Goal: Task Accomplishment & Management: Complete application form

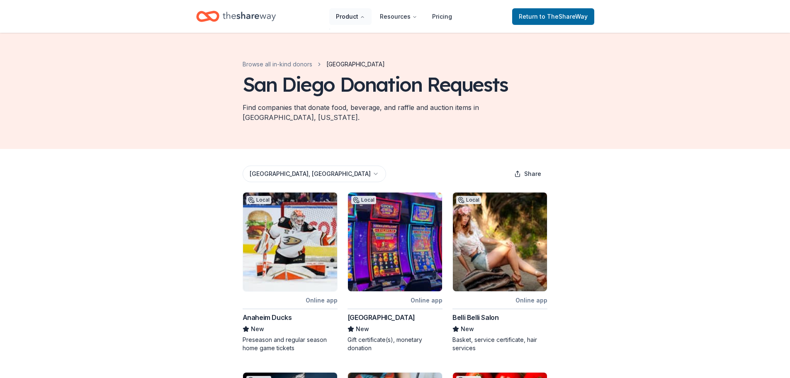
click at [361, 18] on button "Product" at bounding box center [350, 16] width 42 height 17
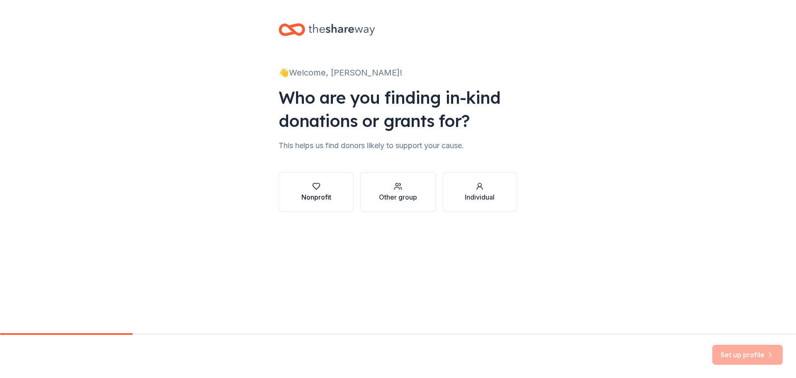
click at [312, 197] on div "Nonprofit" at bounding box center [317, 197] width 30 height 10
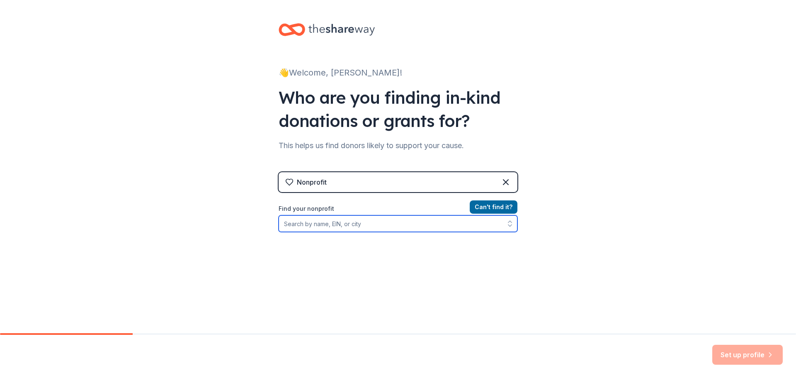
click at [372, 224] on input "Find your nonprofit" at bounding box center [398, 223] width 239 height 17
paste input "[US_EMPLOYER_IDENTIFICATION_NUMBER]"
type input "[US_EMPLOYER_IDENTIFICATION_NUMBER]"
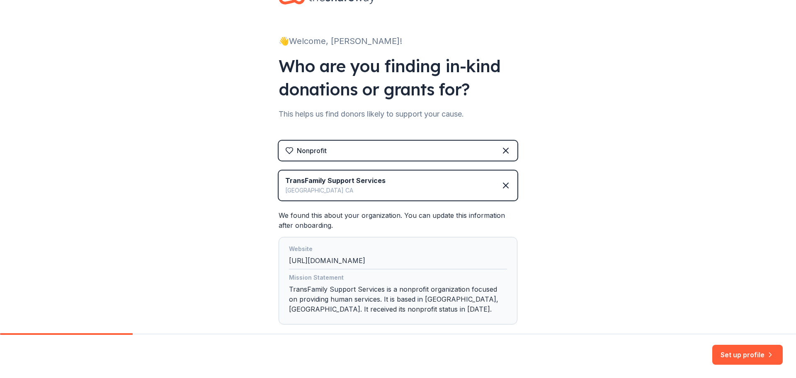
scroll to position [79, 0]
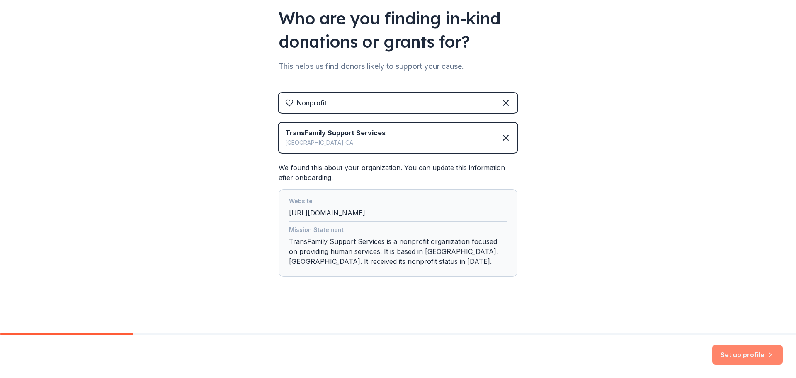
click at [741, 348] on button "Set up profile" at bounding box center [748, 355] width 71 height 20
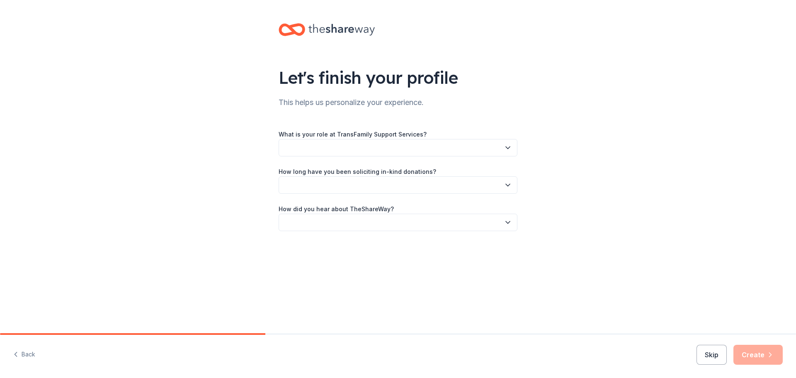
click at [387, 151] on button "button" at bounding box center [398, 147] width 239 height 17
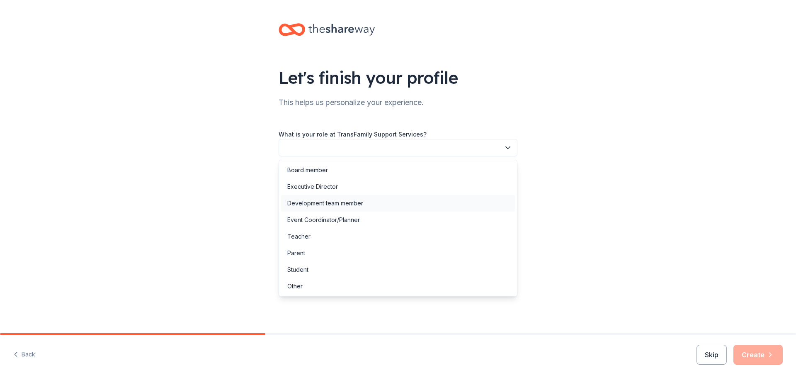
click at [323, 199] on div "Development team member" at bounding box center [325, 203] width 76 height 10
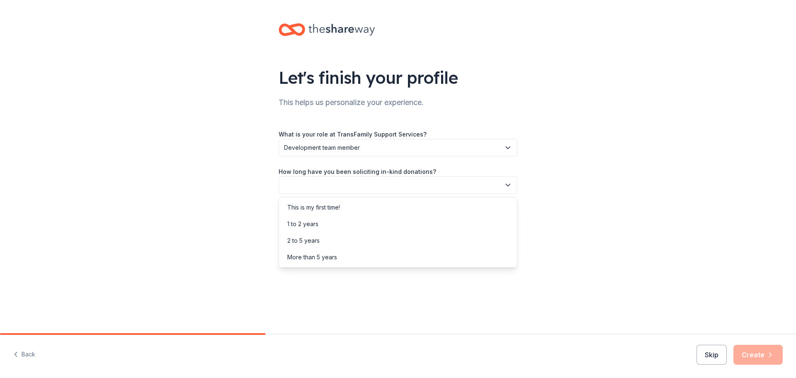
click at [322, 189] on button "button" at bounding box center [398, 184] width 239 height 17
click at [316, 225] on div "1 to 2 years" at bounding box center [302, 224] width 31 height 10
click at [316, 222] on button "button" at bounding box center [398, 222] width 239 height 17
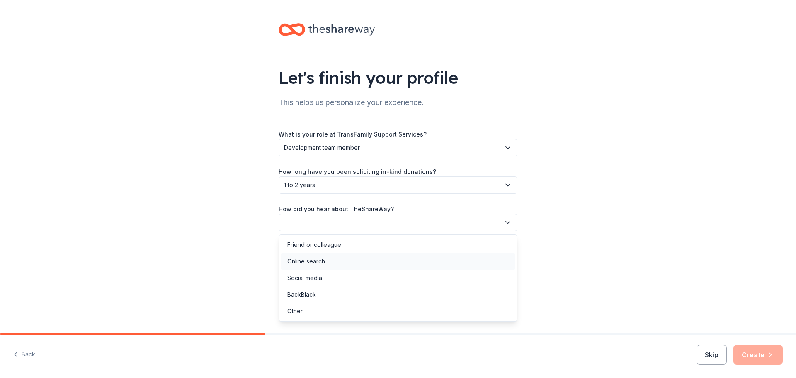
click at [326, 261] on div "Online search" at bounding box center [398, 261] width 235 height 17
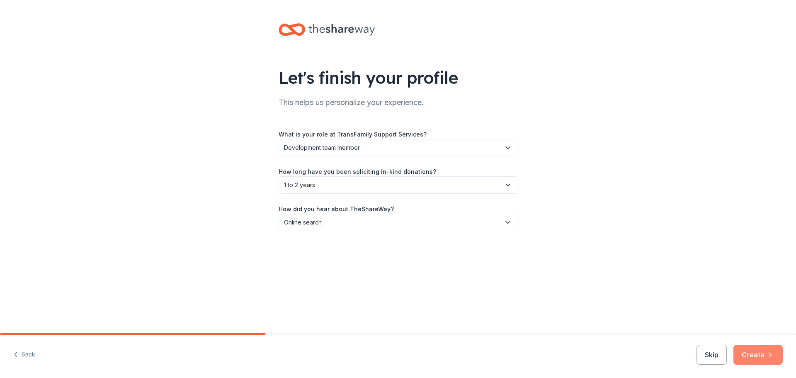
click at [754, 360] on button "Create" at bounding box center [758, 355] width 49 height 20
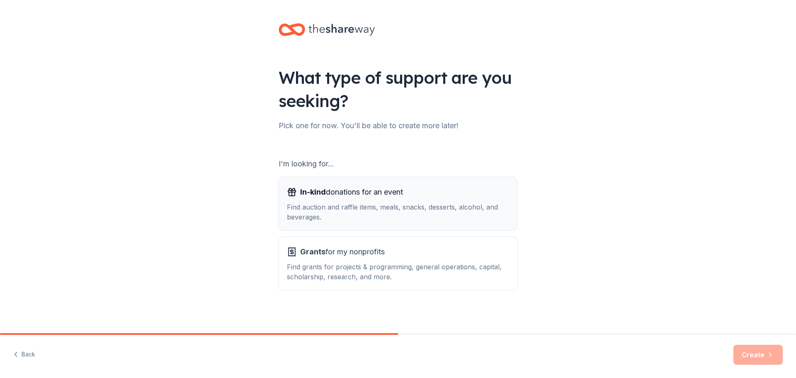
click at [377, 210] on div "Find auction and raffle items, meals, snacks, desserts, alcohol, and beverages." at bounding box center [398, 212] width 222 height 20
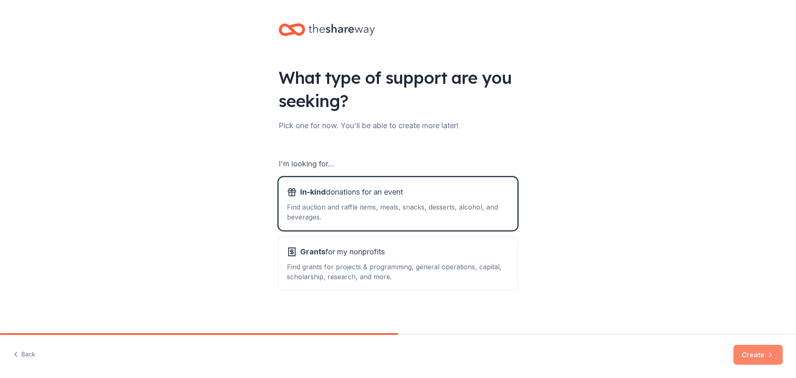
click at [758, 354] on button "Create" at bounding box center [758, 355] width 49 height 20
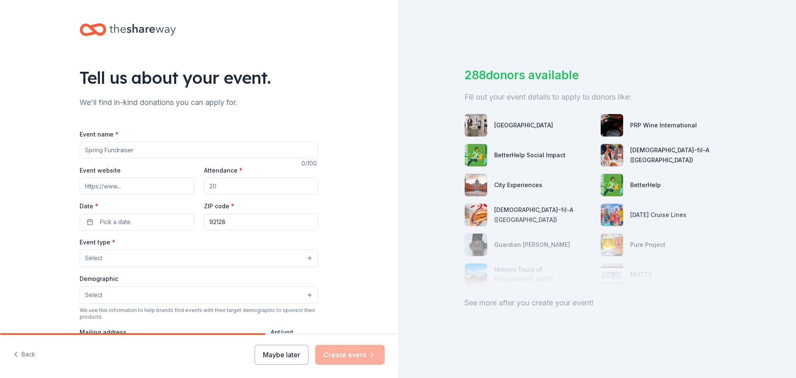
click at [157, 153] on input "Event name *" at bounding box center [199, 150] width 239 height 17
type input "Dreamgirls Fundraiser"
drag, startPoint x: 236, startPoint y: 190, endPoint x: 197, endPoint y: 187, distance: 38.7
click at [197, 187] on div "Event website Attendance * Date * Pick a date ZIP code * 92128" at bounding box center [199, 197] width 239 height 65
type input "150"
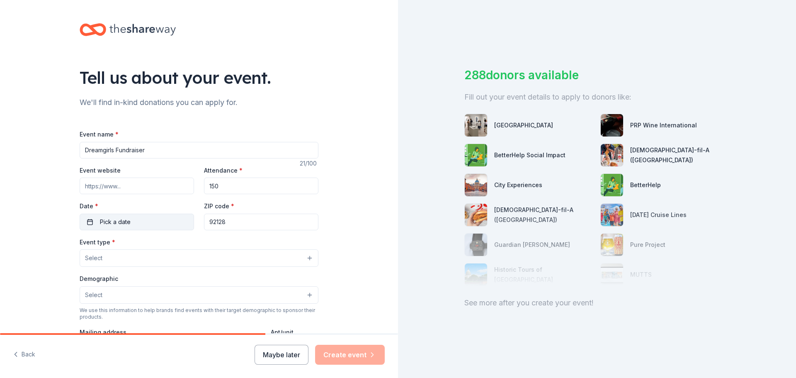
click at [120, 227] on button "Pick a date" at bounding box center [137, 222] width 114 height 17
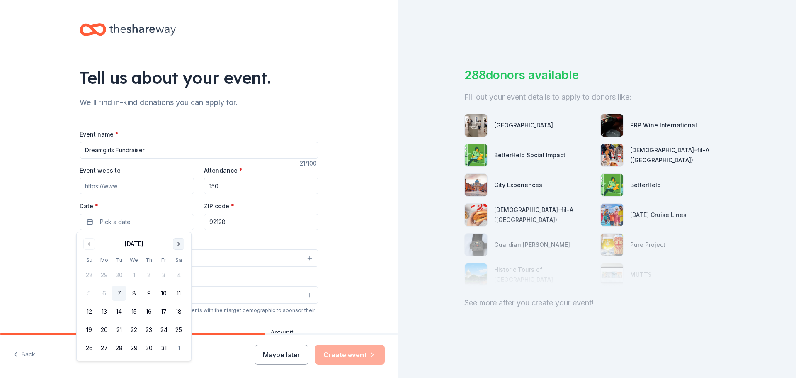
click at [179, 245] on button "Go to next month" at bounding box center [179, 244] width 12 height 12
click at [179, 245] on div "Event type * Select" at bounding box center [199, 252] width 239 height 30
click at [146, 230] on div "Event name * Dreamgirls Fundraiser 21 /100 Event website Attendance * 150 Date …" at bounding box center [199, 320] width 239 height 383
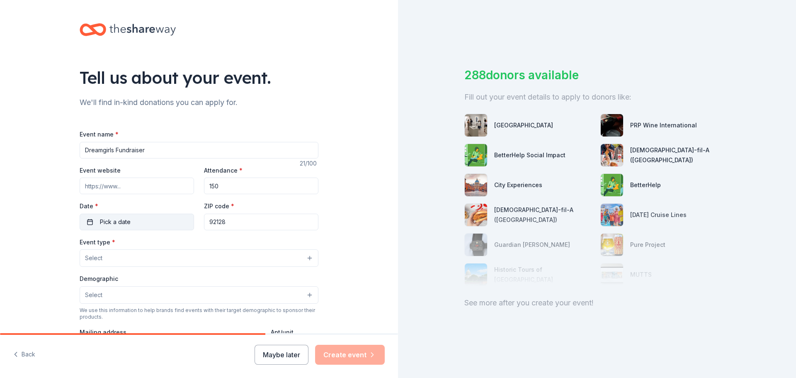
click at [146, 227] on button "Pick a date" at bounding box center [137, 222] width 114 height 17
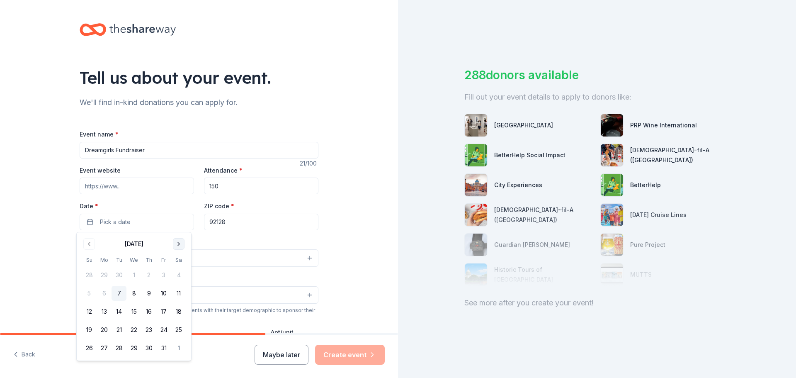
click at [176, 243] on button "Go to next month" at bounding box center [179, 244] width 12 height 12
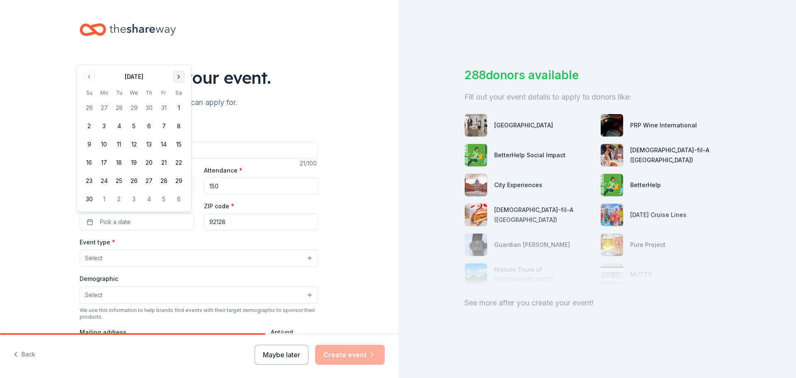
click at [179, 80] on button "Go to next month" at bounding box center [179, 77] width 12 height 12
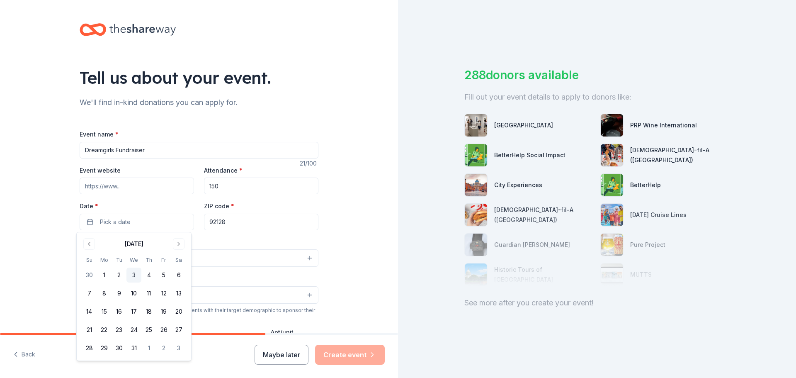
click at [135, 270] on button "3" at bounding box center [134, 275] width 15 height 15
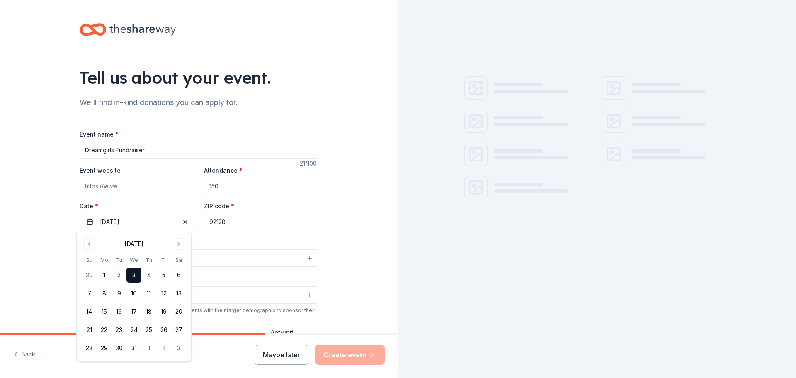
click at [387, 197] on div "Tell us about your event. We'll find in-kind donations you can apply for. Event…" at bounding box center [199, 276] width 398 height 552
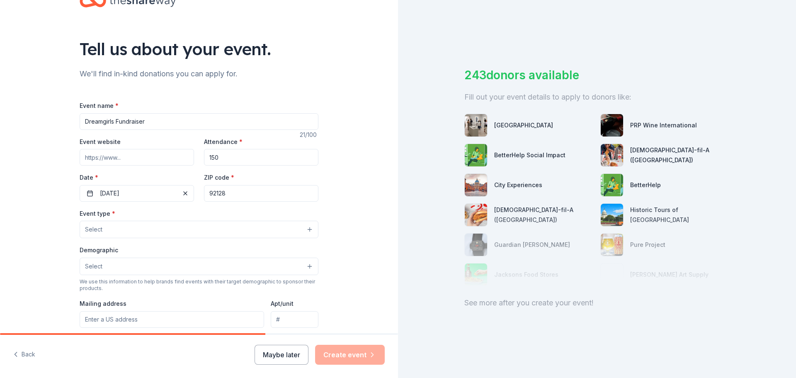
scroll to position [124, 0]
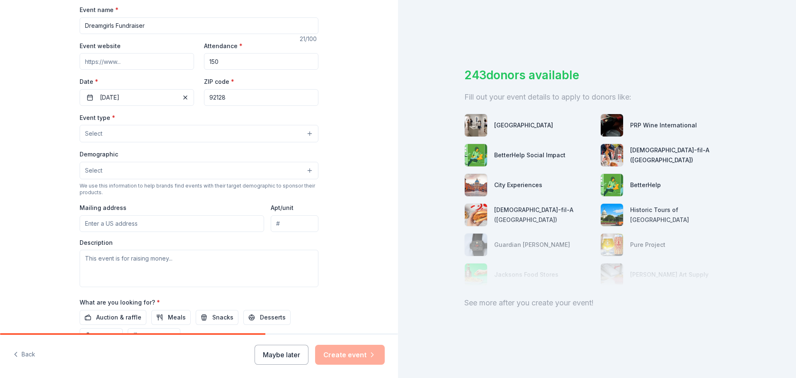
click at [159, 133] on button "Select" at bounding box center [199, 133] width 239 height 17
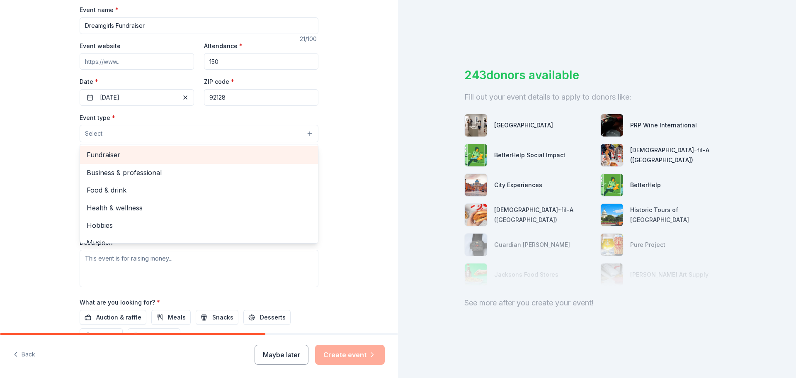
click at [156, 155] on span "Fundraiser" at bounding box center [199, 154] width 225 height 11
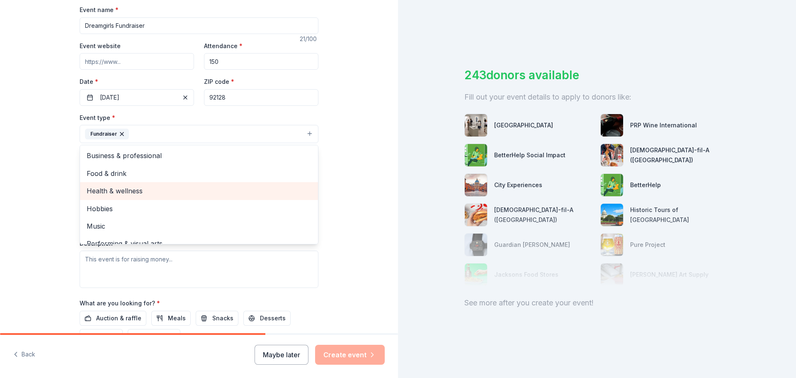
scroll to position [10, 0]
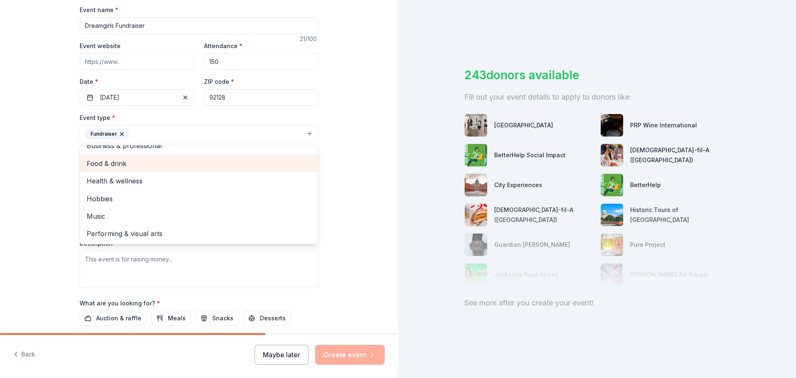
click at [128, 162] on span "Food & drink" at bounding box center [199, 163] width 225 height 11
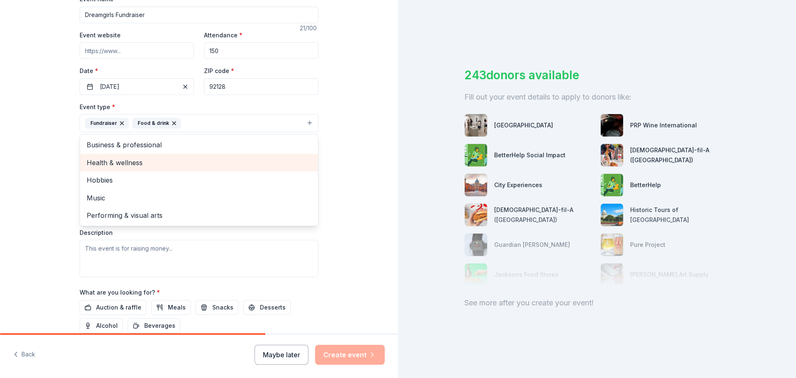
scroll to position [166, 0]
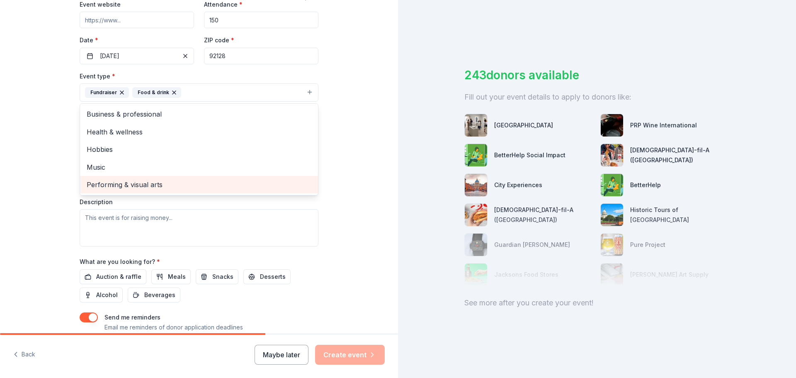
click at [130, 183] on span "Performing & visual arts" at bounding box center [199, 184] width 225 height 11
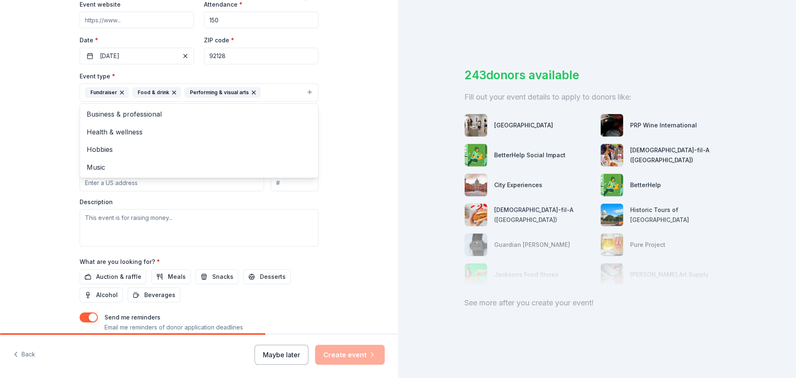
click at [336, 193] on div "Tell us about your event. We'll find in-kind donations you can apply for. Event…" at bounding box center [199, 110] width 398 height 553
click at [137, 129] on button "Select" at bounding box center [199, 129] width 239 height 17
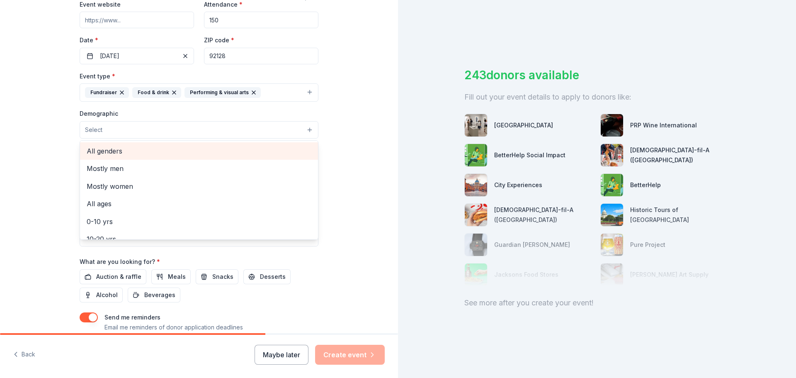
click at [128, 152] on span "All genders" at bounding box center [199, 151] width 225 height 11
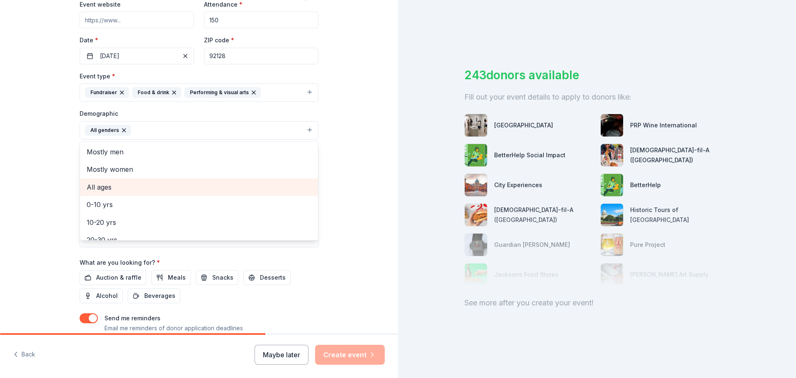
scroll to position [41, 0]
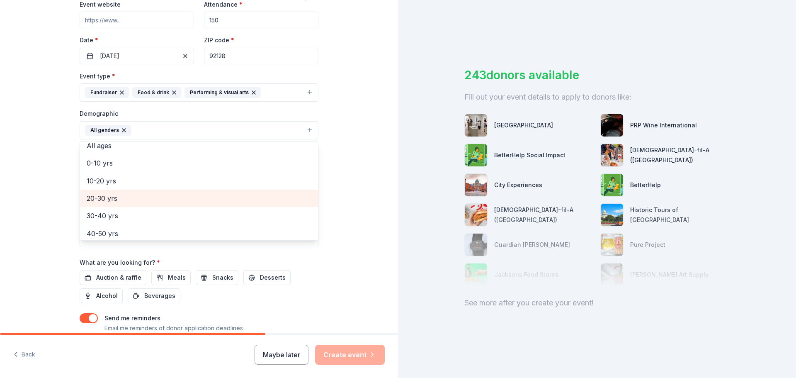
click at [103, 195] on span "20-30 yrs" at bounding box center [199, 198] width 225 height 11
click at [106, 202] on span "30-40 yrs" at bounding box center [199, 198] width 225 height 11
click at [103, 200] on span "40-50 yrs" at bounding box center [199, 198] width 225 height 11
click at [104, 201] on span "50-60 yrs" at bounding box center [199, 198] width 225 height 11
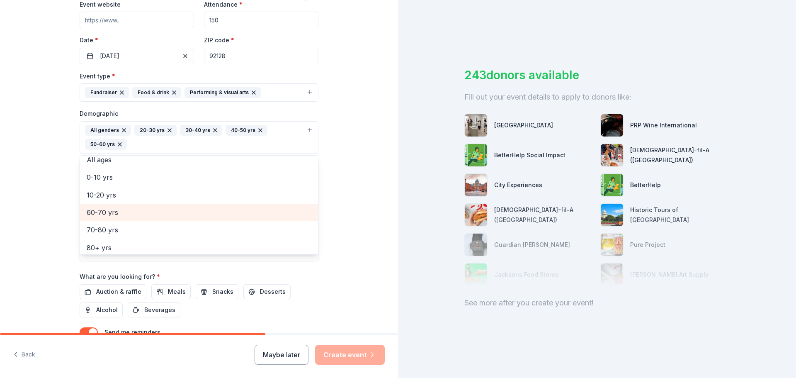
click at [111, 217] on span "60-70 yrs" at bounding box center [199, 212] width 225 height 11
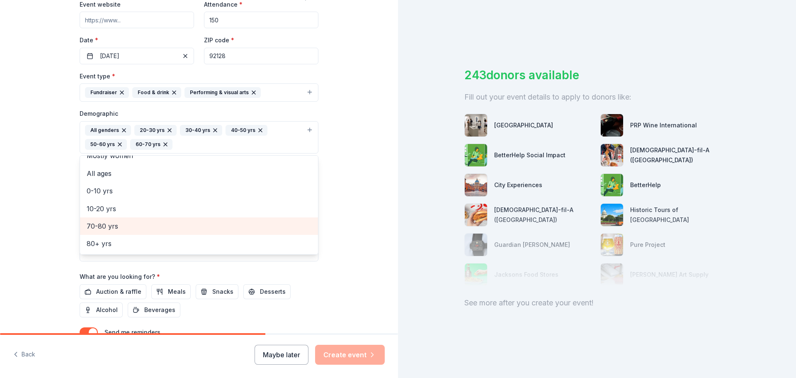
click at [112, 224] on span "70-80 yrs" at bounding box center [199, 226] width 225 height 11
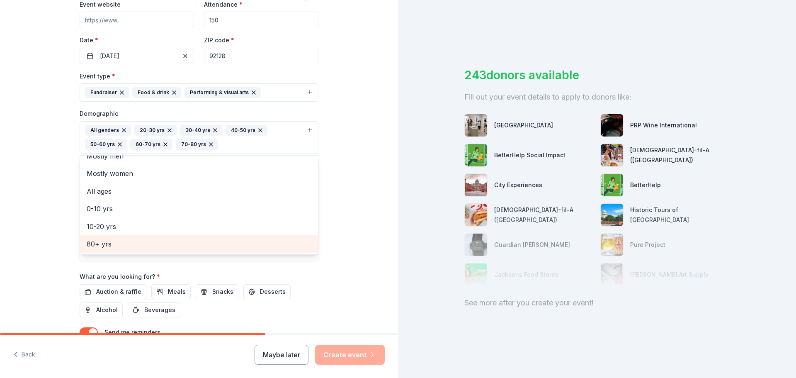
click at [111, 243] on span "80+ yrs" at bounding box center [199, 244] width 225 height 11
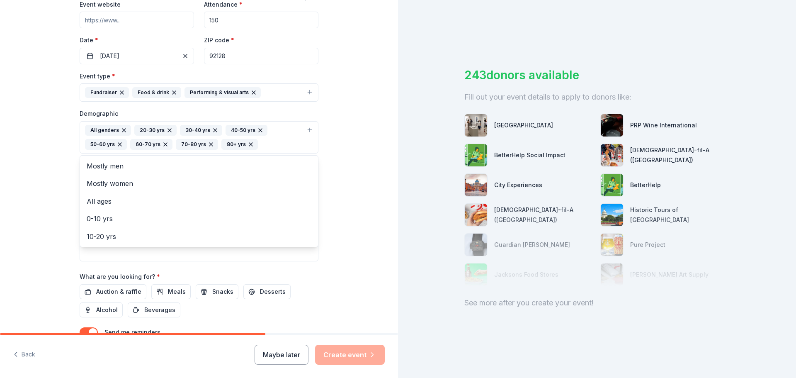
click at [9, 203] on div "Tell us about your event. We'll find in-kind donations you can apply for. Event…" at bounding box center [199, 118] width 398 height 568
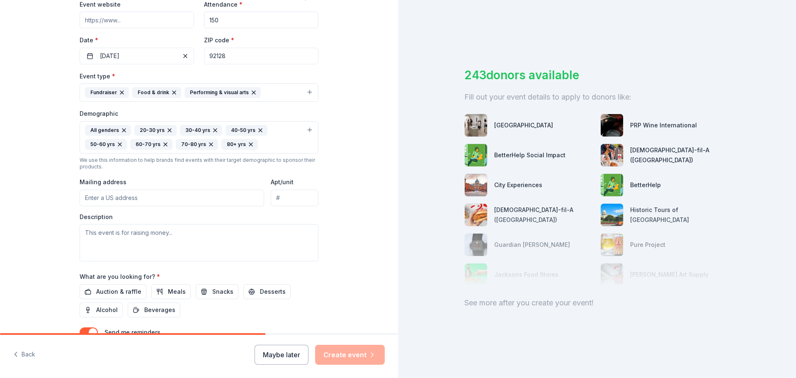
click at [100, 198] on input "Mailing address" at bounding box center [172, 198] width 185 height 17
click at [205, 236] on textarea at bounding box center [199, 242] width 239 height 37
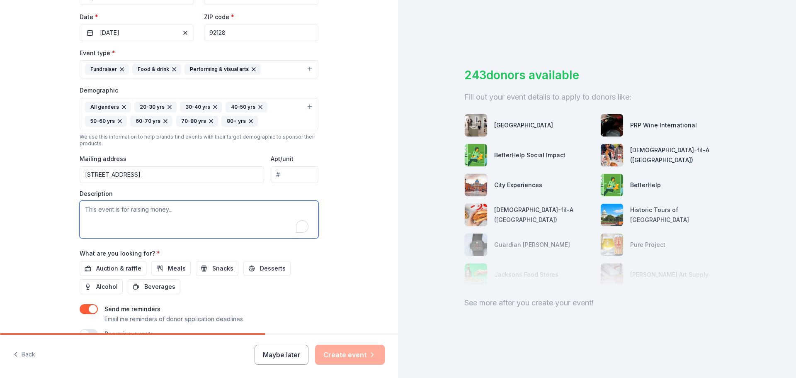
scroll to position [207, 0]
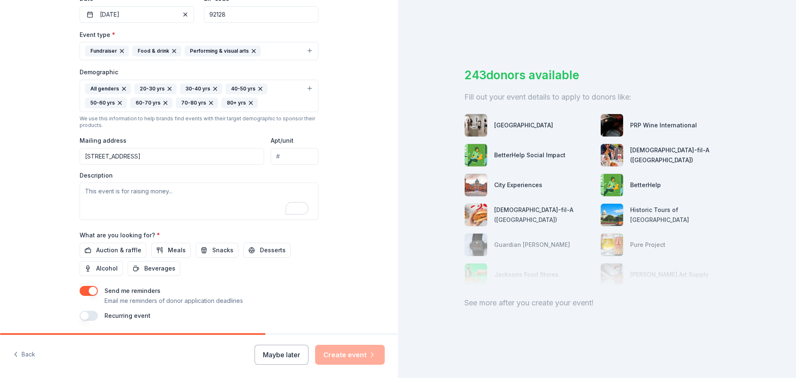
click at [206, 160] on input "[STREET_ADDRESS]" at bounding box center [172, 156] width 185 height 17
type input "[STREET_ADDRESS][PERSON_NAME]"
click at [151, 196] on textarea "To enrich screen reader interactions, please activate Accessibility in Grammarl…" at bounding box center [199, 201] width 239 height 37
paste textarea "Mission: TransFamily Support Services (TFSS) is a San Diego-based nonprofit org…"
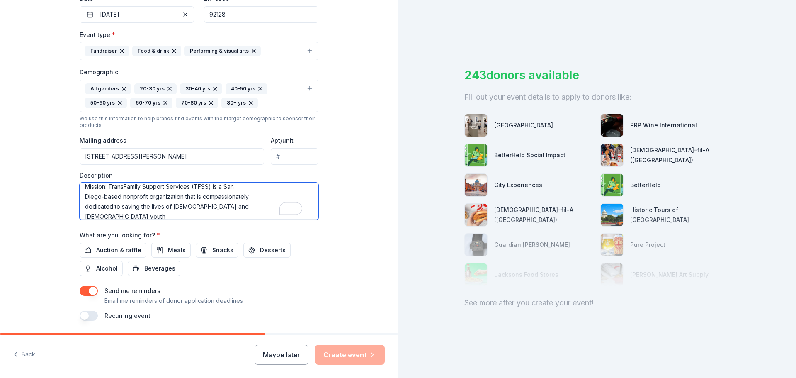
scroll to position [0, 0]
drag, startPoint x: 107, startPoint y: 191, endPoint x: 141, endPoint y: 201, distance: 36.1
click at [107, 193] on textarea "Mission: TransFamily Support Services (TFSS) is a San Diego-based nonprofit org…" at bounding box center [199, 201] width 239 height 37
type textarea "Mission: TransFamily Support Services (TFSS) is a San Diego-based nonprofit org…"
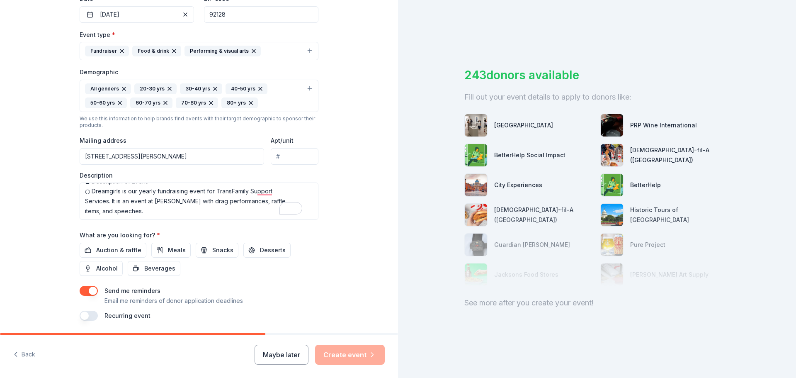
drag, startPoint x: 107, startPoint y: 246, endPoint x: 176, endPoint y: 274, distance: 74.9
click at [107, 247] on span "Auction & raffle" at bounding box center [118, 250] width 45 height 10
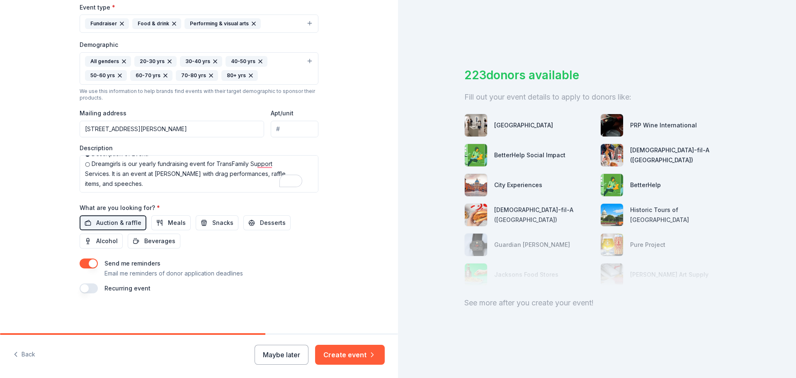
click at [89, 291] on button "button" at bounding box center [89, 288] width 18 height 10
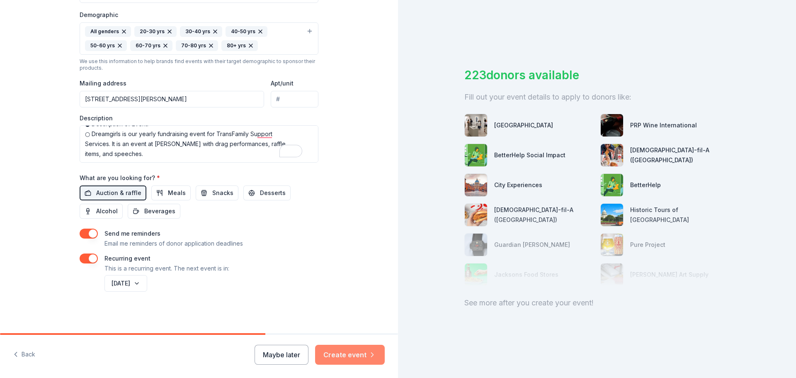
click at [348, 354] on button "Create event" at bounding box center [350, 355] width 70 height 20
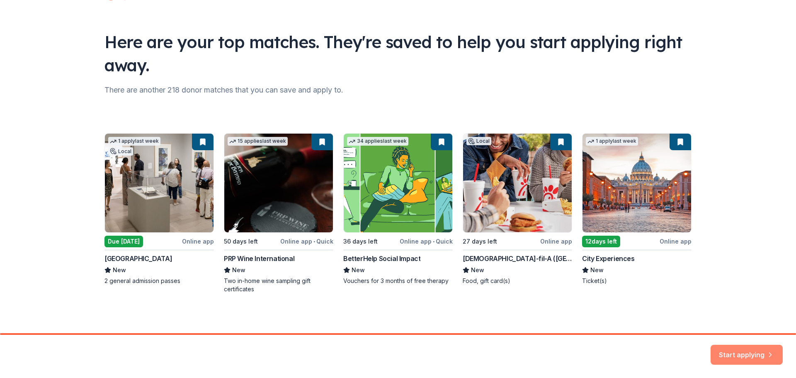
click at [735, 349] on button "Start applying" at bounding box center [747, 350] width 72 height 20
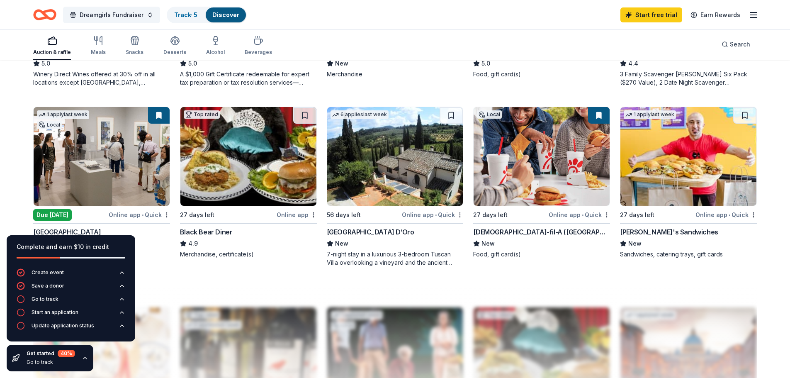
scroll to position [581, 0]
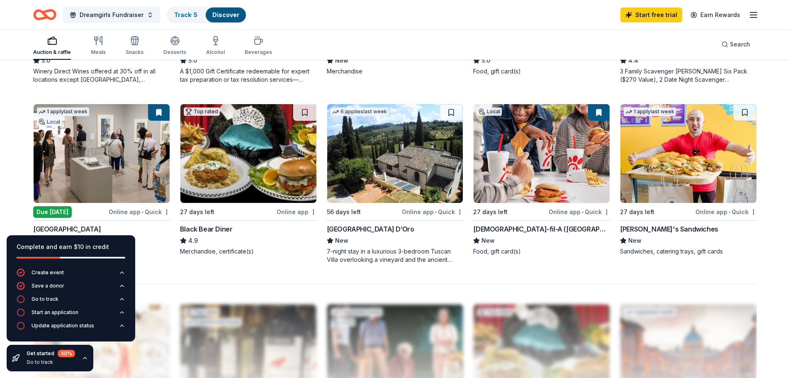
click at [662, 227] on div "[PERSON_NAME]'s Sandwiches" at bounding box center [669, 229] width 98 height 10
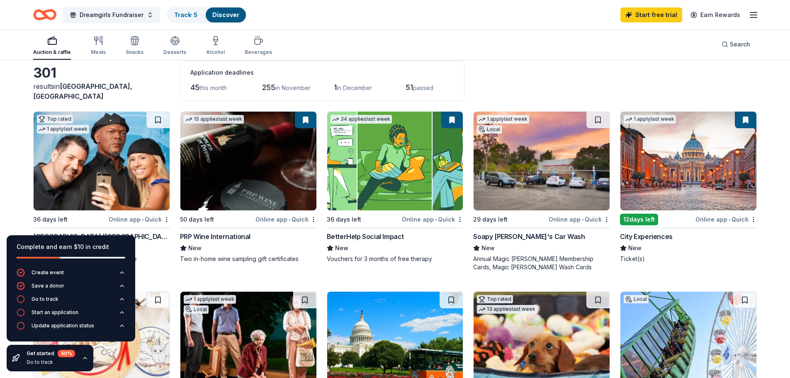
scroll to position [0, 0]
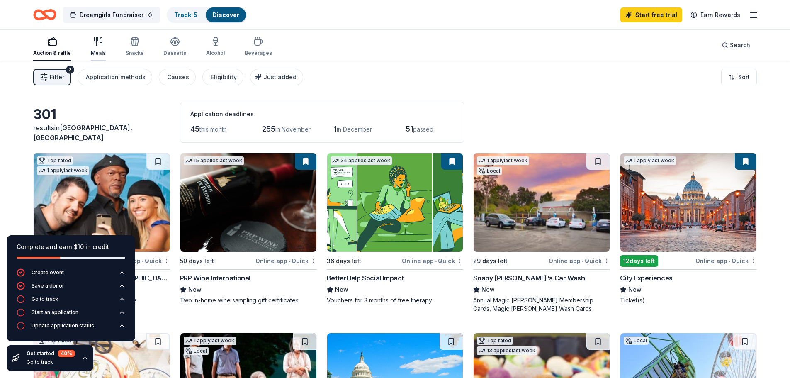
click at [99, 44] on icon "button" at bounding box center [98, 42] width 10 height 10
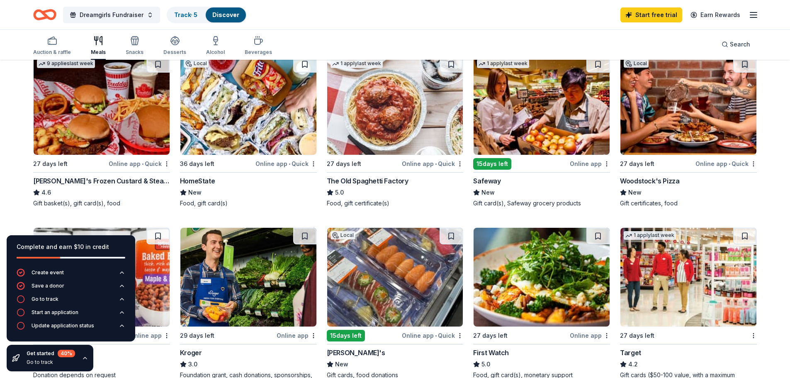
scroll to position [290, 0]
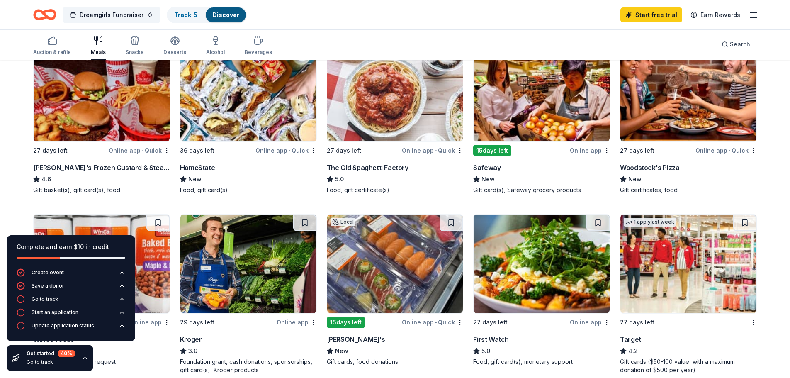
click at [654, 166] on div "Woodstock's Pizza" at bounding box center [649, 168] width 59 height 10
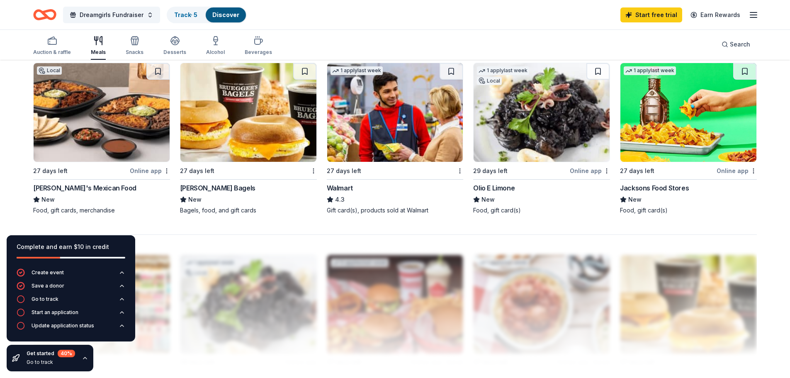
scroll to position [622, 0]
click at [68, 187] on div "[PERSON_NAME]'s Mexican Food" at bounding box center [84, 188] width 103 height 10
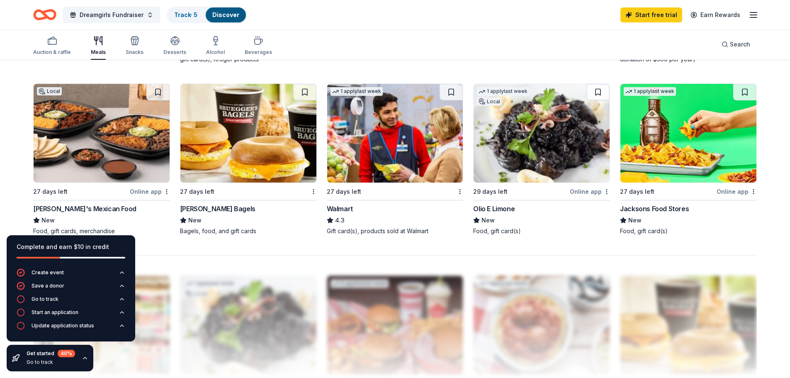
scroll to position [581, 0]
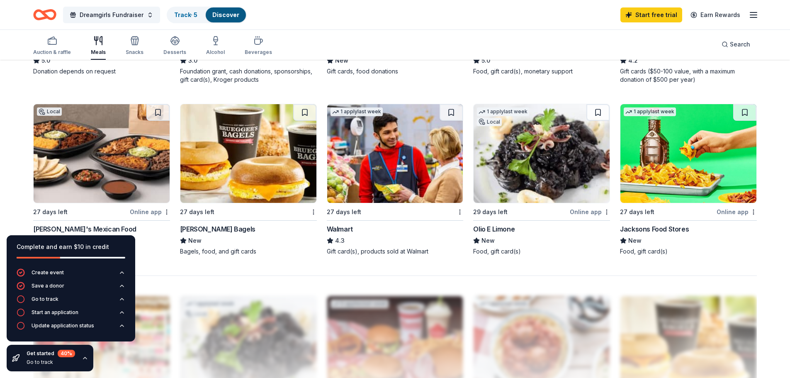
click at [490, 230] on div "Olio E Limone" at bounding box center [493, 229] width 41 height 10
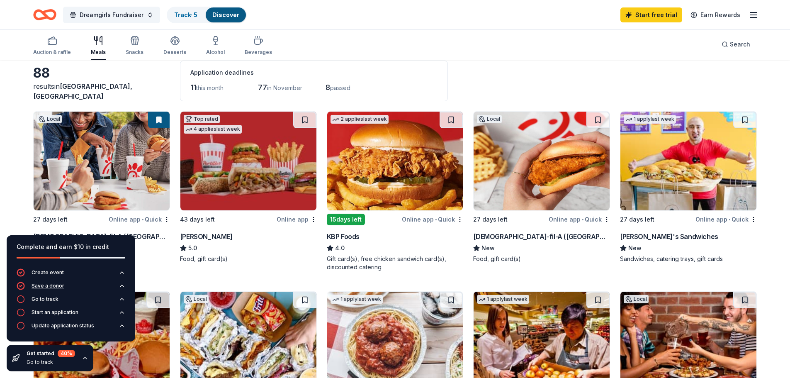
scroll to position [0, 0]
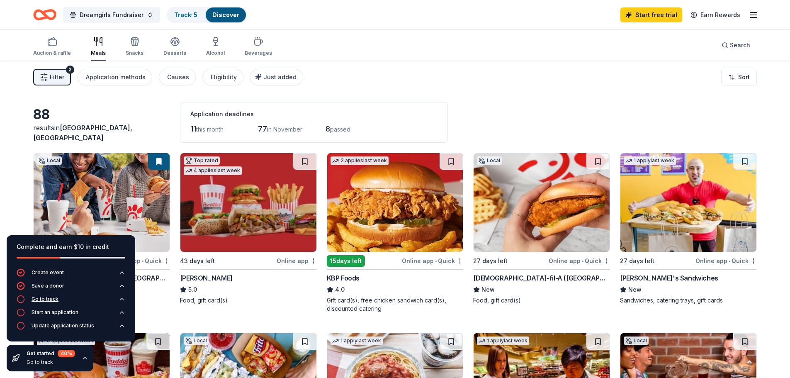
click at [48, 297] on div "Go to track" at bounding box center [45, 299] width 27 height 7
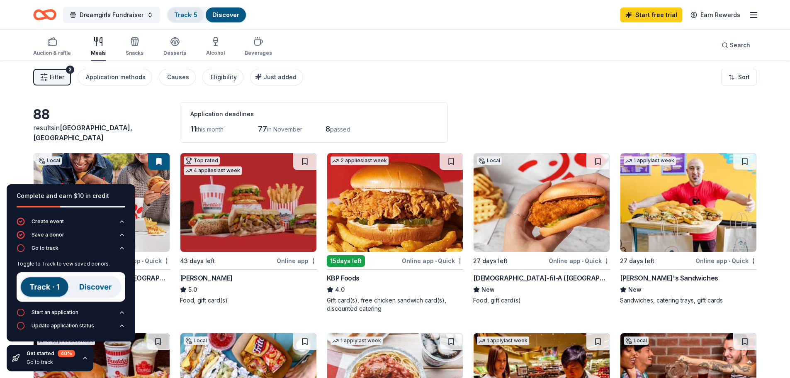
click at [187, 19] on div "Track · 5" at bounding box center [186, 14] width 37 height 15
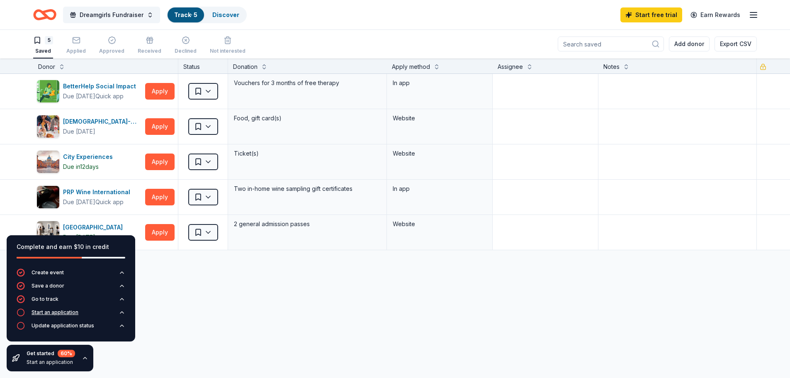
click at [77, 314] on div "Start an application" at bounding box center [55, 312] width 47 height 7
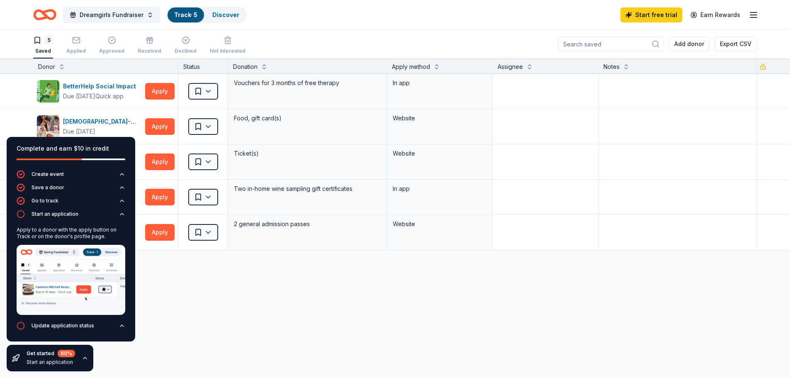
click at [248, 270] on div "Discover more donors" at bounding box center [395, 261] width 790 height 23
click at [2, 103] on div "BetterHelp Social Impact Due [DATE] Quick app Apply Saved Vouchers for 3 months…" at bounding box center [395, 91] width 790 height 35
click at [77, 45] on div "Applied" at bounding box center [75, 45] width 19 height 18
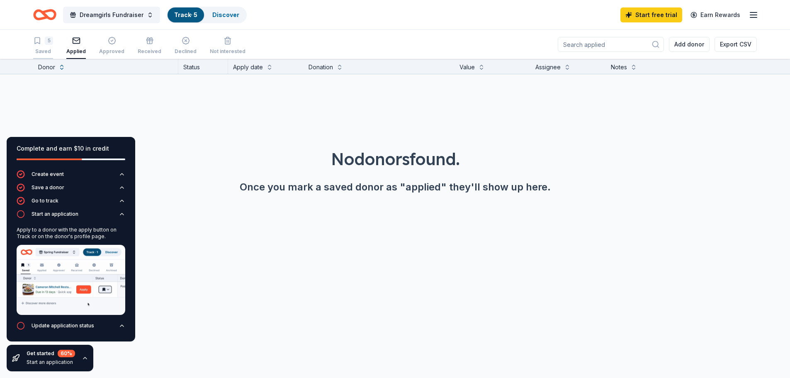
click at [39, 45] on div "5 Saved" at bounding box center [43, 46] width 20 height 18
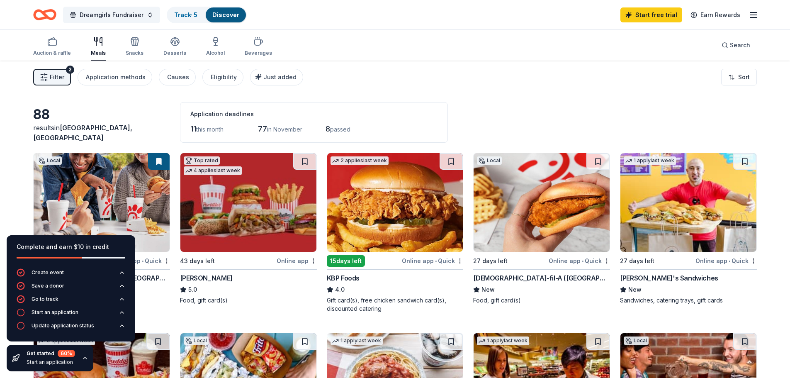
click at [123, 43] on div "Auction & raffle Meals Snacks Desserts Alcohol Beverages" at bounding box center [152, 46] width 239 height 27
click at [131, 45] on icon "button" at bounding box center [134, 43] width 7 height 6
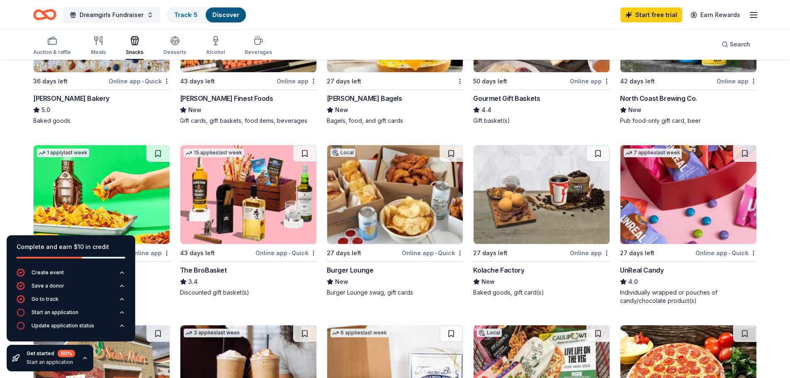
scroll to position [332, 0]
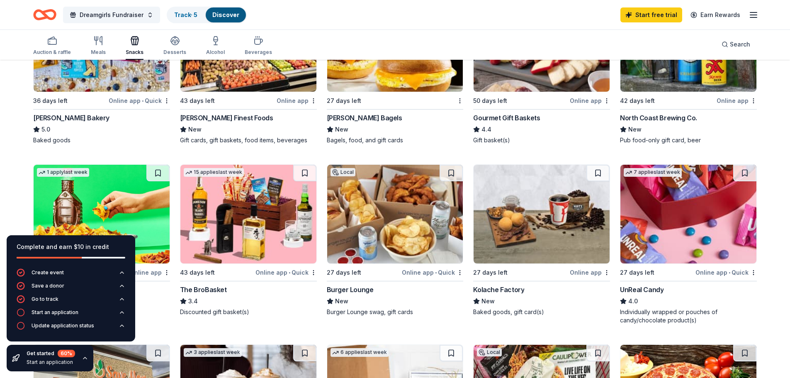
click at [333, 289] on div "Burger Lounge" at bounding box center [350, 290] width 47 height 10
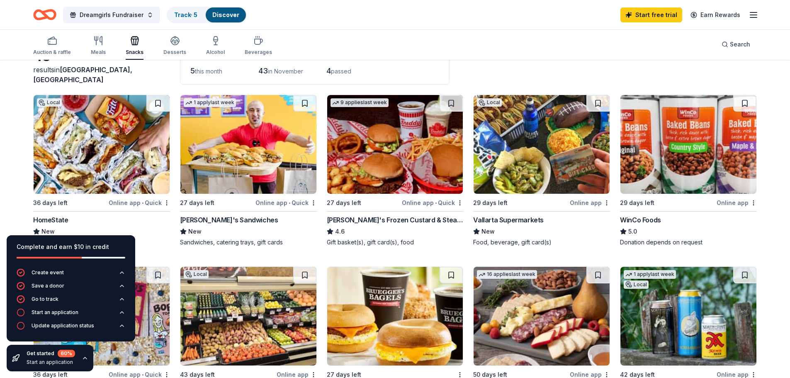
scroll to position [0, 0]
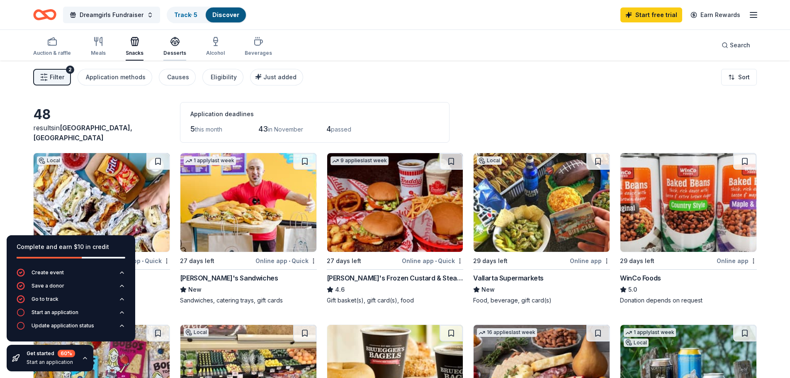
click at [170, 49] on div "Desserts" at bounding box center [174, 47] width 23 height 20
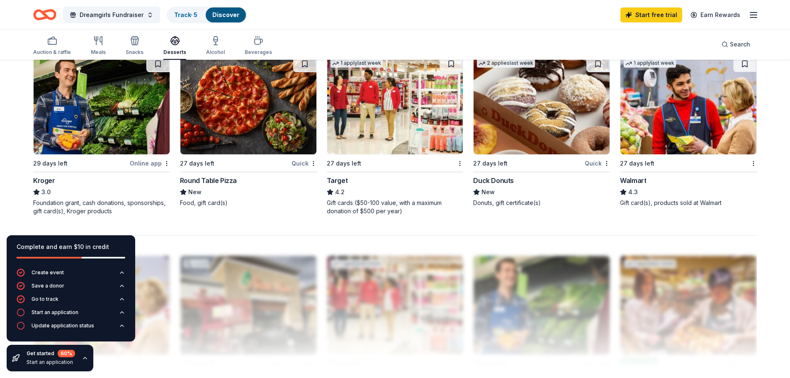
scroll to position [622, 0]
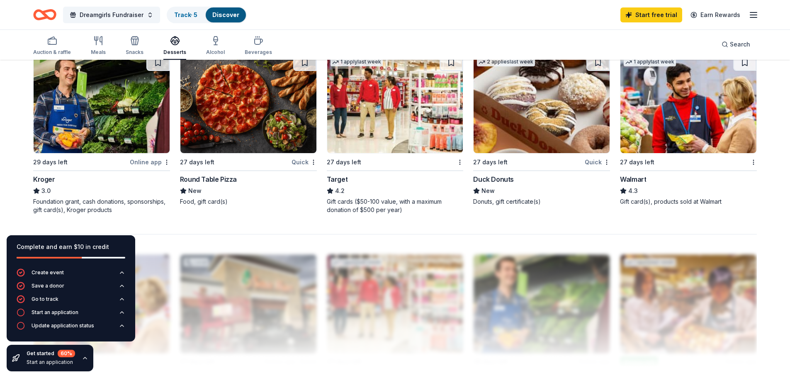
click at [341, 180] on div "Target" at bounding box center [337, 179] width 21 height 10
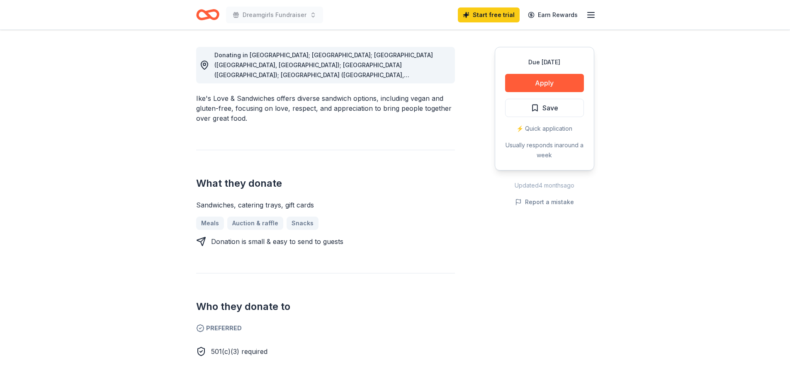
scroll to position [166, 0]
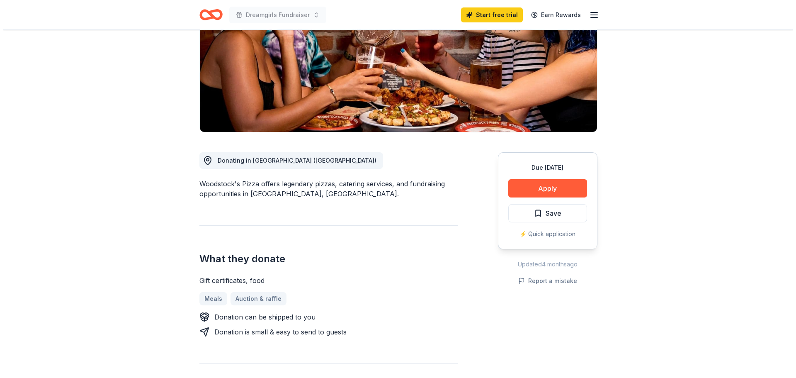
scroll to position [124, 0]
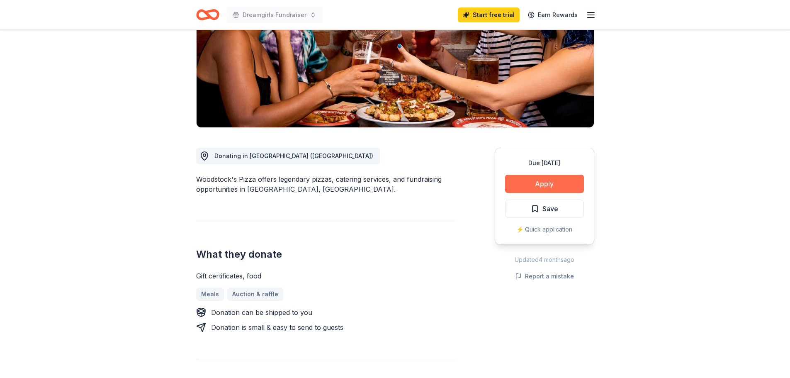
click at [541, 186] on button "Apply" at bounding box center [544, 184] width 79 height 18
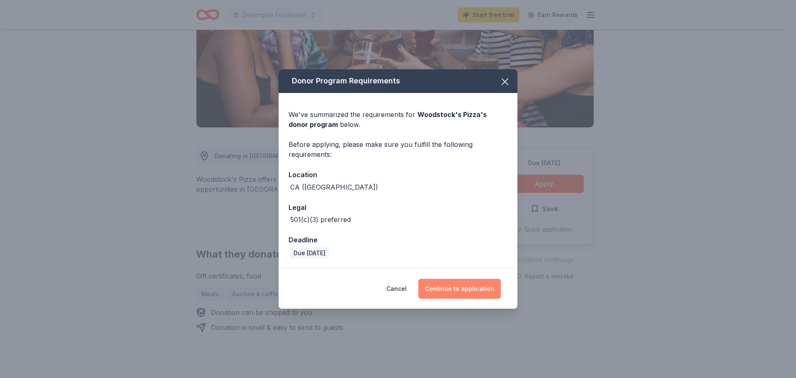
click at [450, 287] on button "Continue to application" at bounding box center [460, 289] width 83 height 20
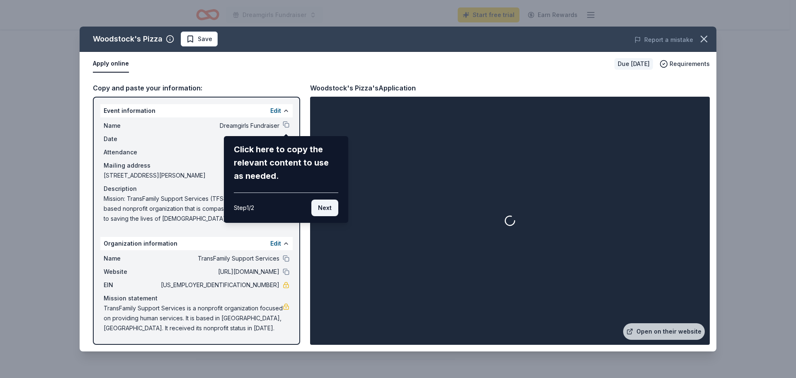
click at [319, 209] on button "Next" at bounding box center [325, 208] width 27 height 17
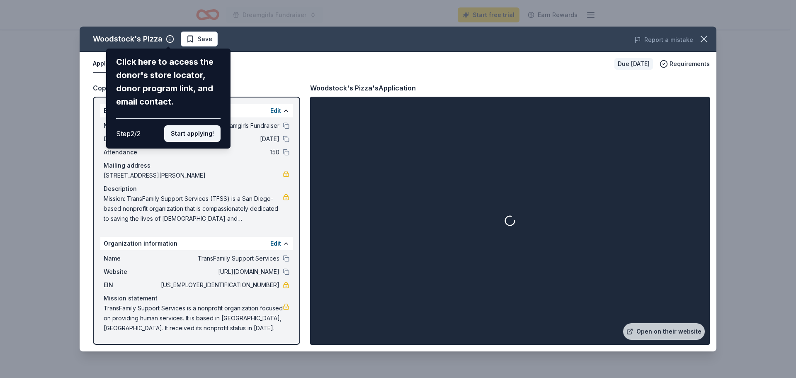
click at [200, 134] on button "Start applying!" at bounding box center [192, 133] width 56 height 17
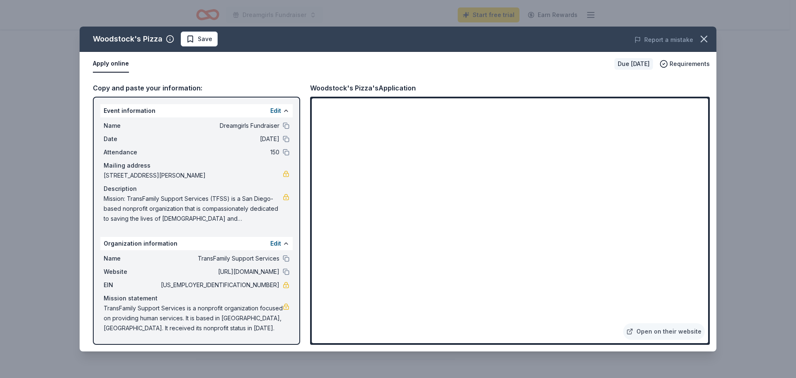
click at [556, 224] on div "Woodstock's Pizza Save Report a mistake Apply online Due in 27 days Requirement…" at bounding box center [398, 189] width 637 height 325
click at [550, 220] on div "Woodstock's Pizza Save Report a mistake Apply online Due in 27 days Requirement…" at bounding box center [398, 189] width 637 height 325
click at [649, 336] on div "Woodstock's Pizza Save Report a mistake Apply online Due in 27 days Requirement…" at bounding box center [398, 189] width 637 height 325
drag, startPoint x: 494, startPoint y: 336, endPoint x: 466, endPoint y: 335, distance: 27.8
click at [489, 336] on div "Woodstock's Pizza Save Report a mistake Apply online Due in 27 days Requirement…" at bounding box center [398, 189] width 637 height 325
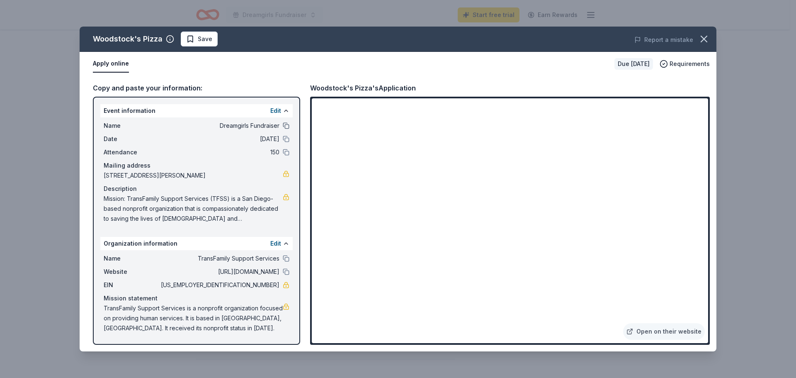
click at [285, 127] on button at bounding box center [286, 125] width 7 height 7
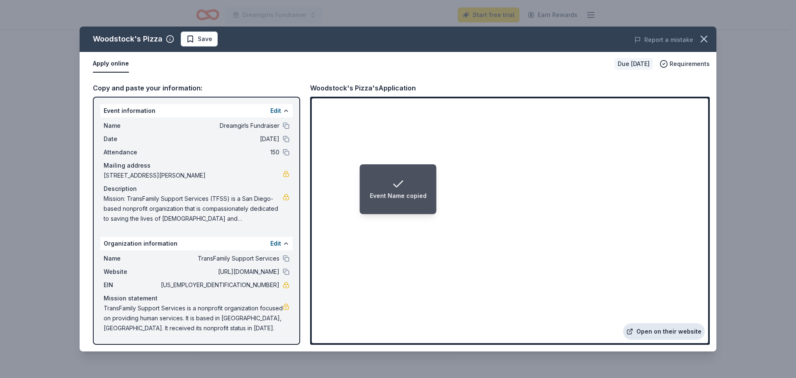
click at [663, 334] on link "Open on their website" at bounding box center [664, 331] width 82 height 17
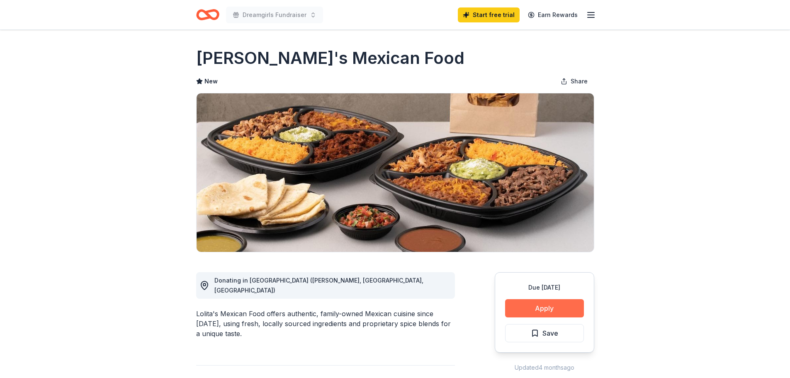
click at [551, 308] on button "Apply" at bounding box center [544, 308] width 79 height 18
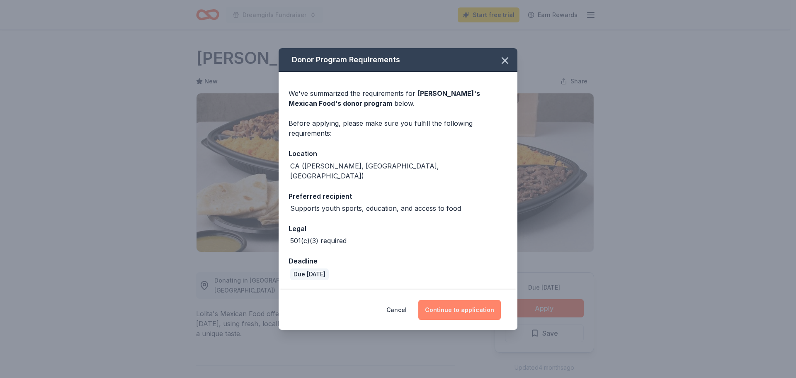
click at [463, 303] on button "Continue to application" at bounding box center [460, 310] width 83 height 20
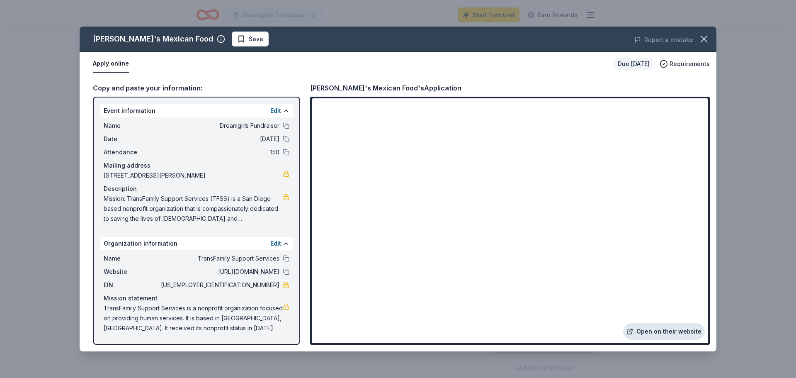
click at [647, 332] on link "Open on their website" at bounding box center [664, 331] width 82 height 17
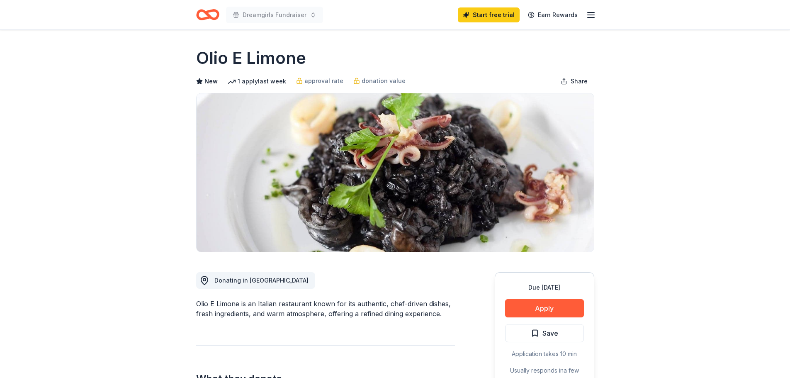
drag, startPoint x: 305, startPoint y: 60, endPoint x: 209, endPoint y: 60, distance: 96.2
click at [209, 60] on div "Olio E Limone" at bounding box center [395, 57] width 398 height 23
click at [591, 18] on icon "button" at bounding box center [591, 15] width 10 height 10
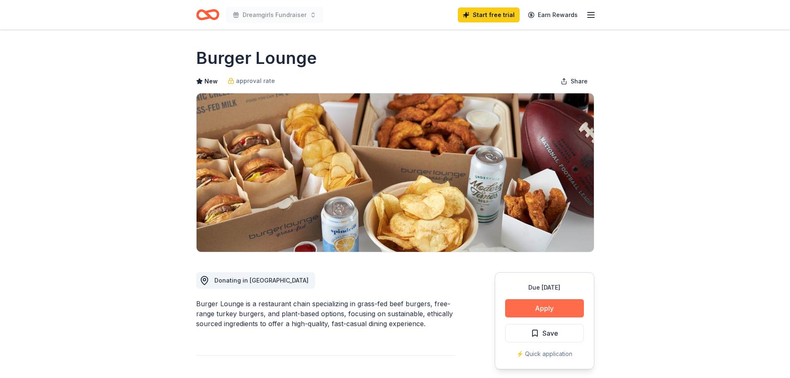
click at [549, 308] on button "Apply" at bounding box center [544, 308] width 79 height 18
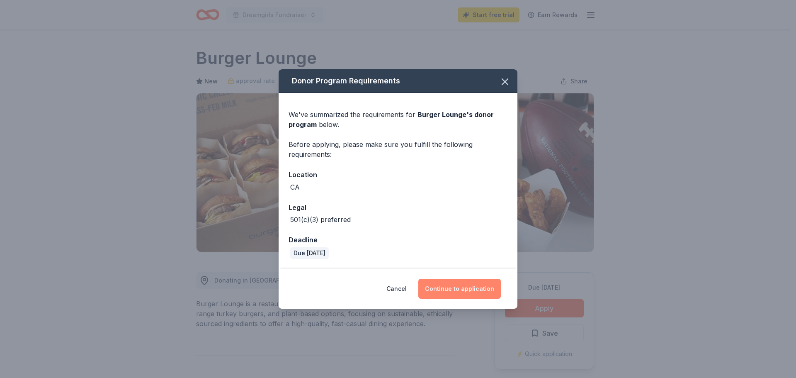
click at [465, 288] on button "Continue to application" at bounding box center [460, 289] width 83 height 20
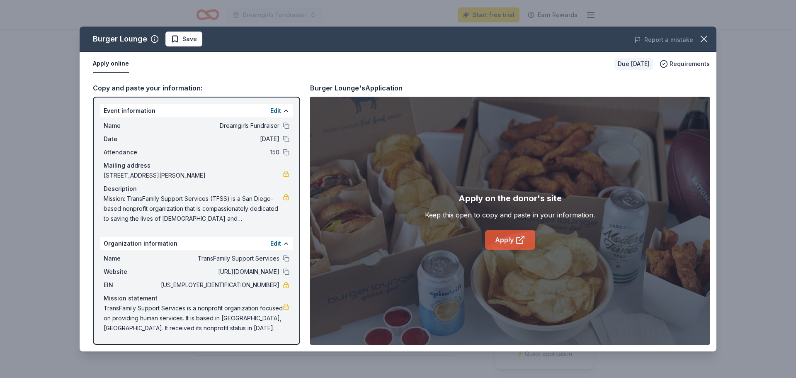
click at [506, 240] on link "Apply" at bounding box center [510, 240] width 50 height 20
click at [708, 40] on icon "button" at bounding box center [705, 39] width 12 height 12
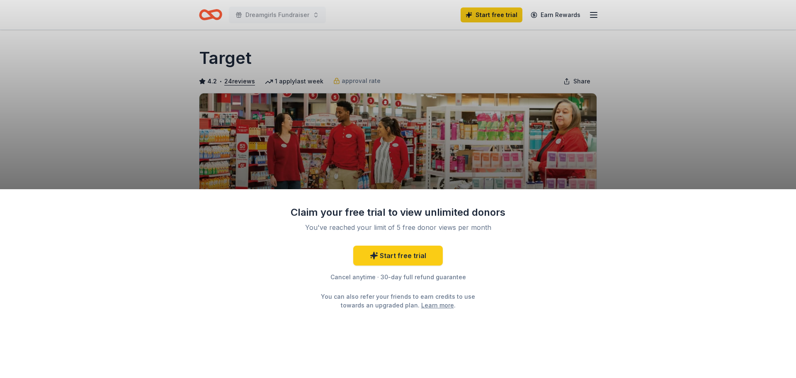
click at [320, 60] on div "Claim your free trial to view unlimited donors You've reached your limit of 5 f…" at bounding box center [398, 189] width 796 height 378
